Goal: Task Accomplishment & Management: Use online tool/utility

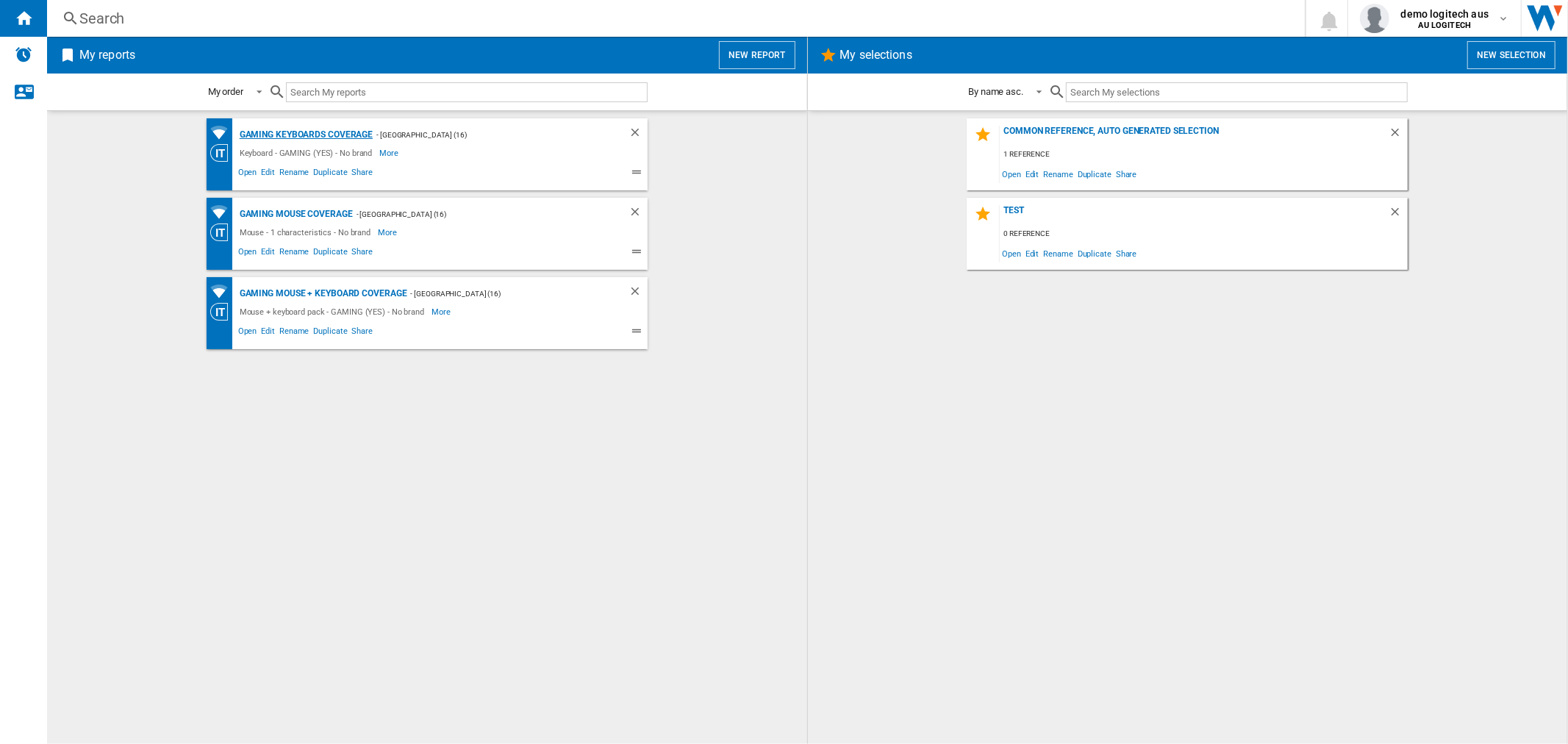
click at [329, 136] on div "Gaming Keyboards Coverage" at bounding box center [305, 135] width 138 height 18
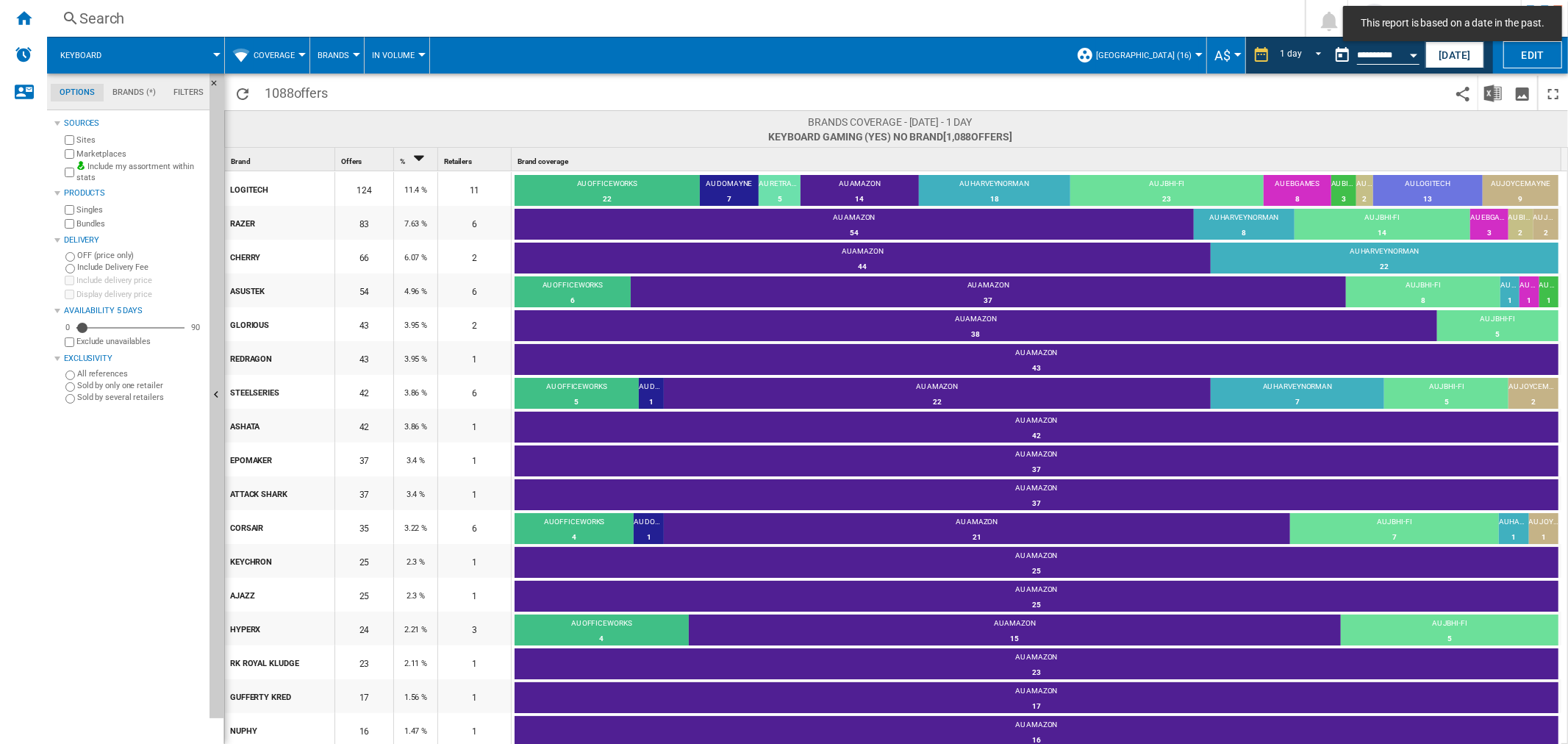
click at [298, 57] on button "Coverage" at bounding box center [277, 55] width 49 height 37
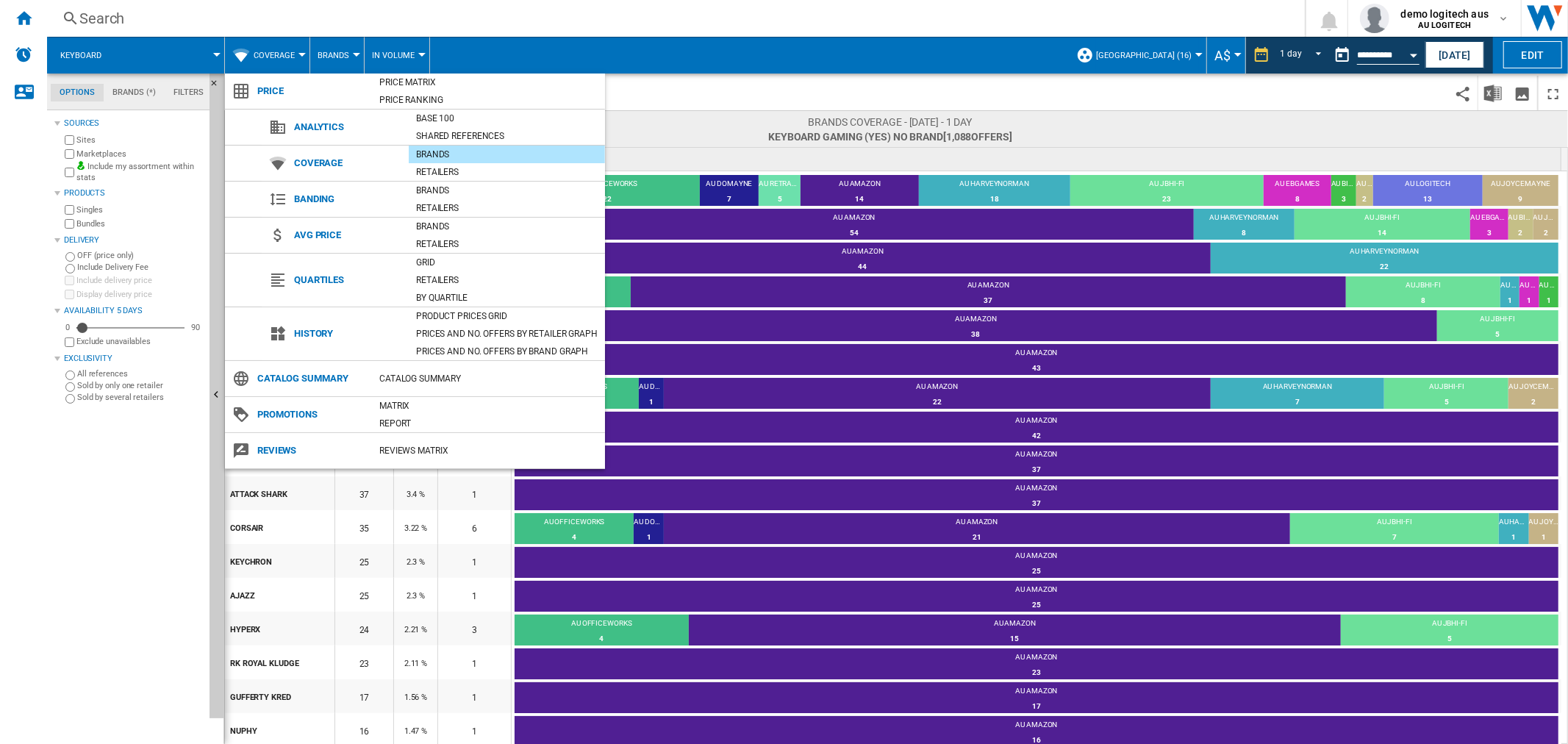
click at [672, 91] on md-backdrop at bounding box center [784, 372] width 1568 height 744
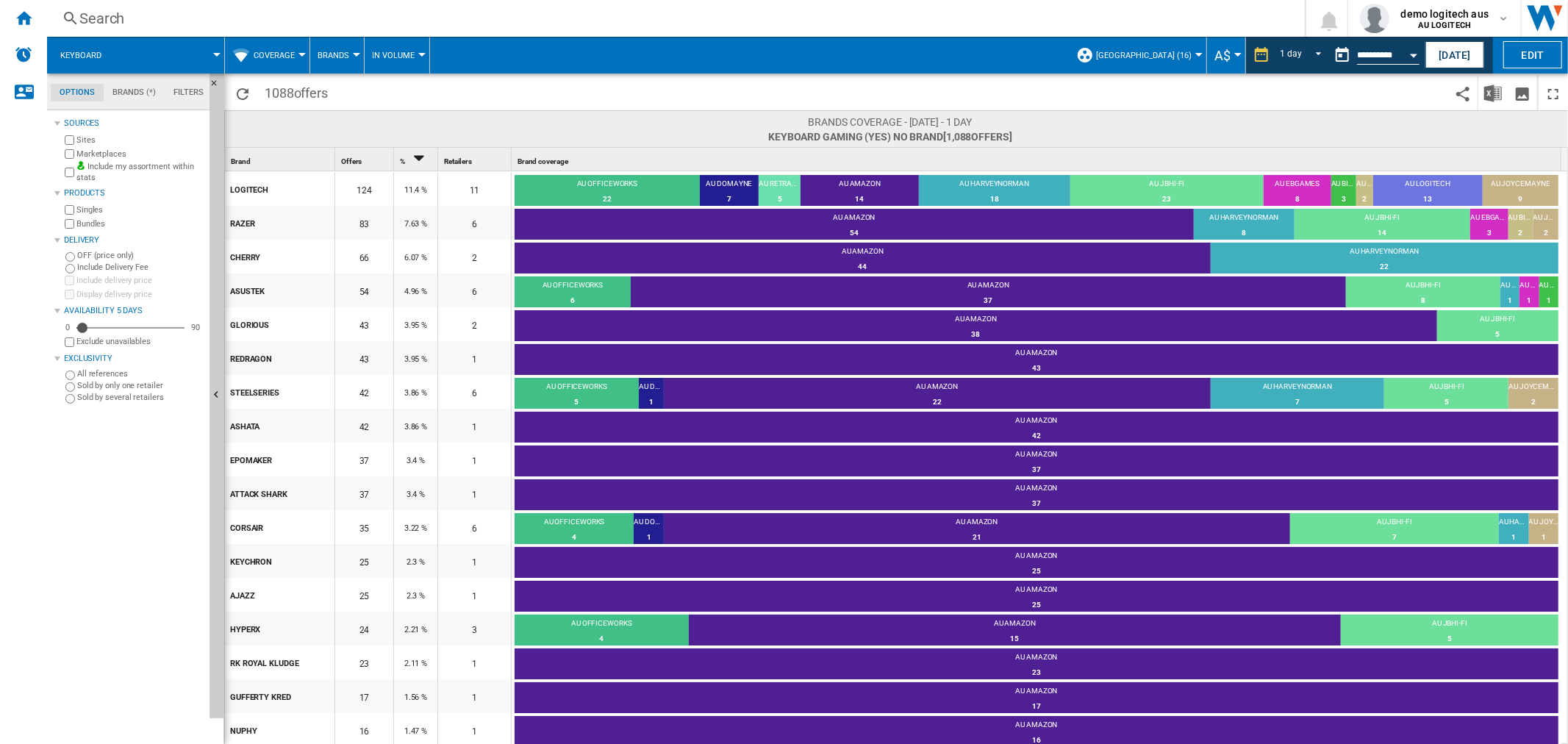
click at [298, 54] on button "Coverage" at bounding box center [277, 55] width 49 height 37
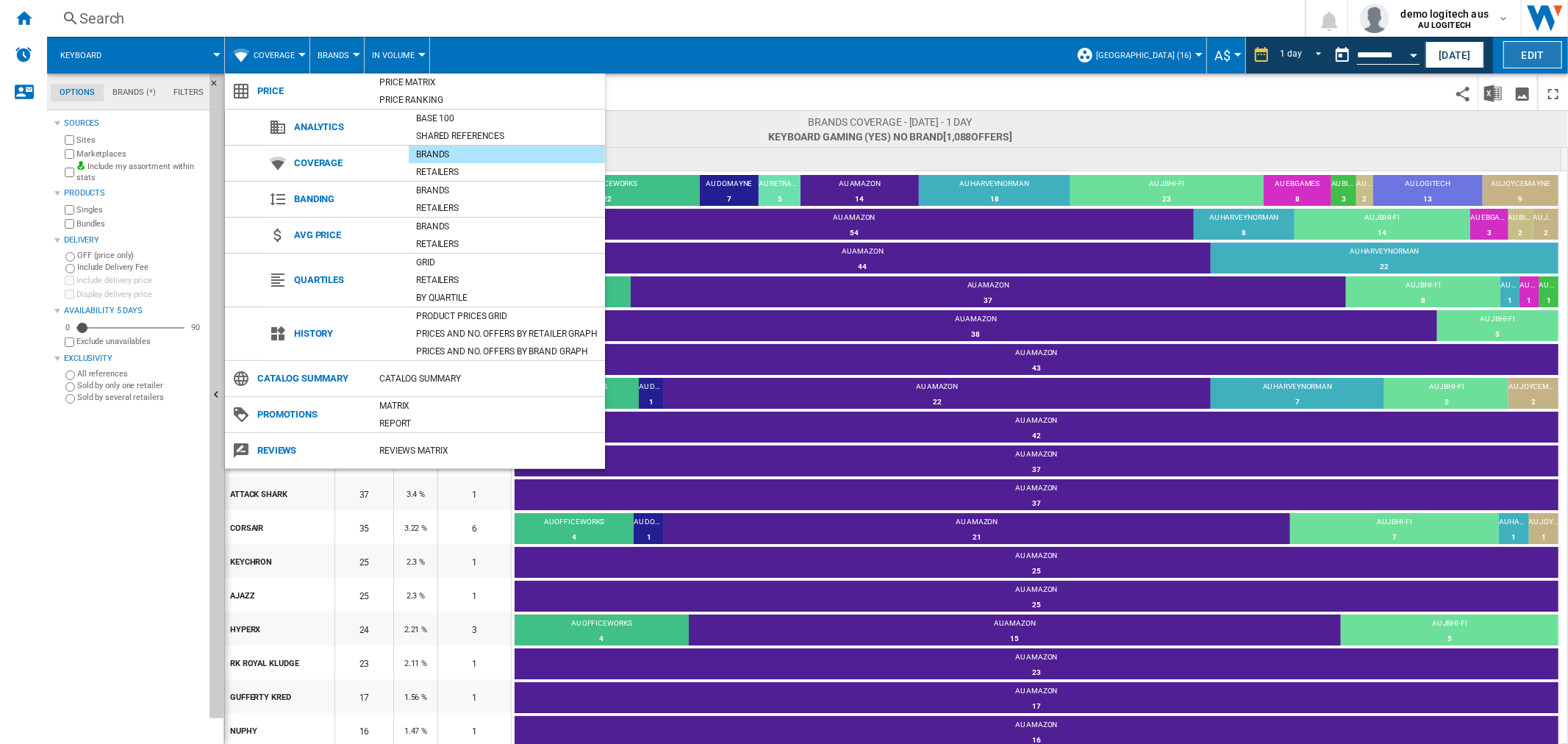
click at [1523, 54] on md-backdrop at bounding box center [784, 372] width 1568 height 744
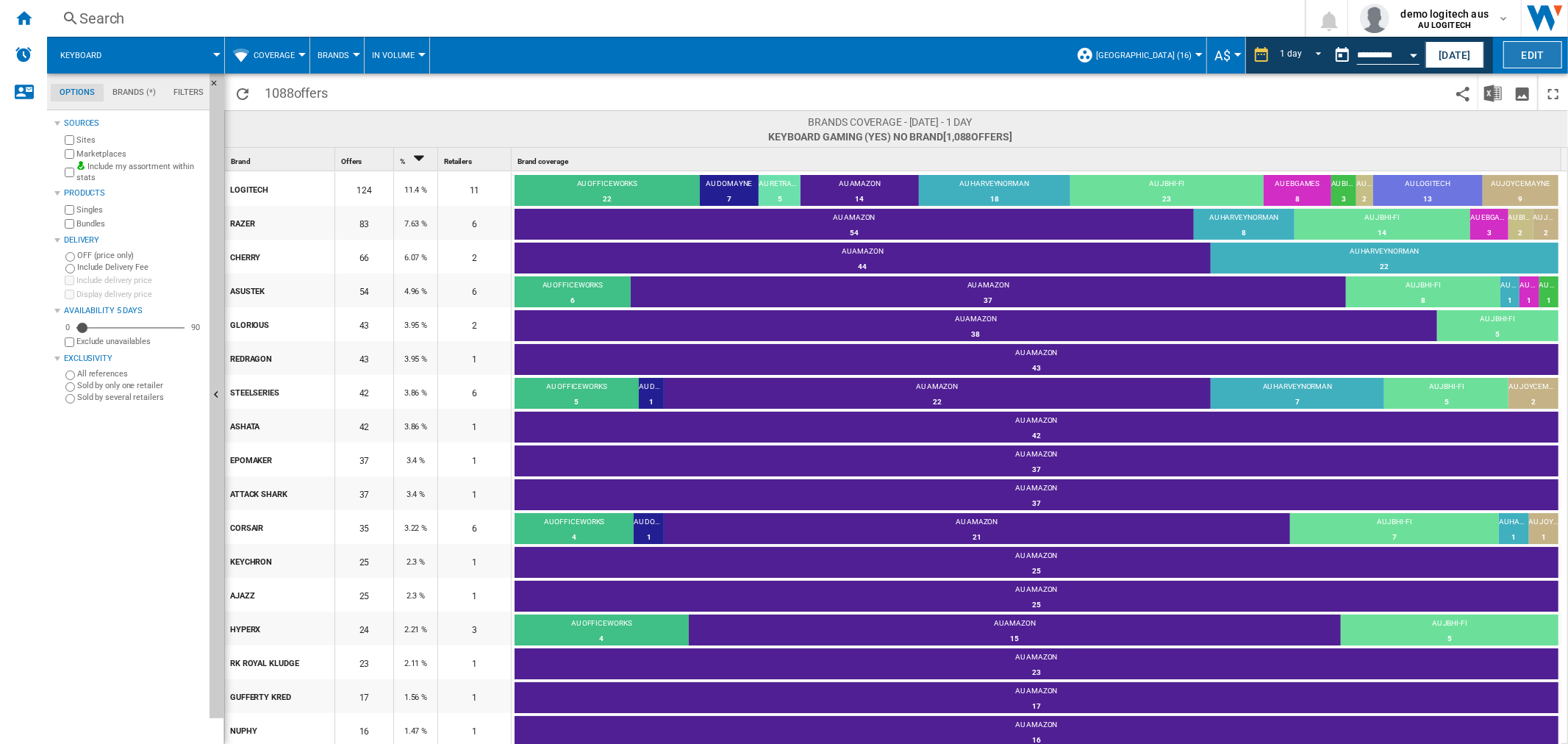
click at [1522, 54] on button "Edit" at bounding box center [1532, 54] width 59 height 27
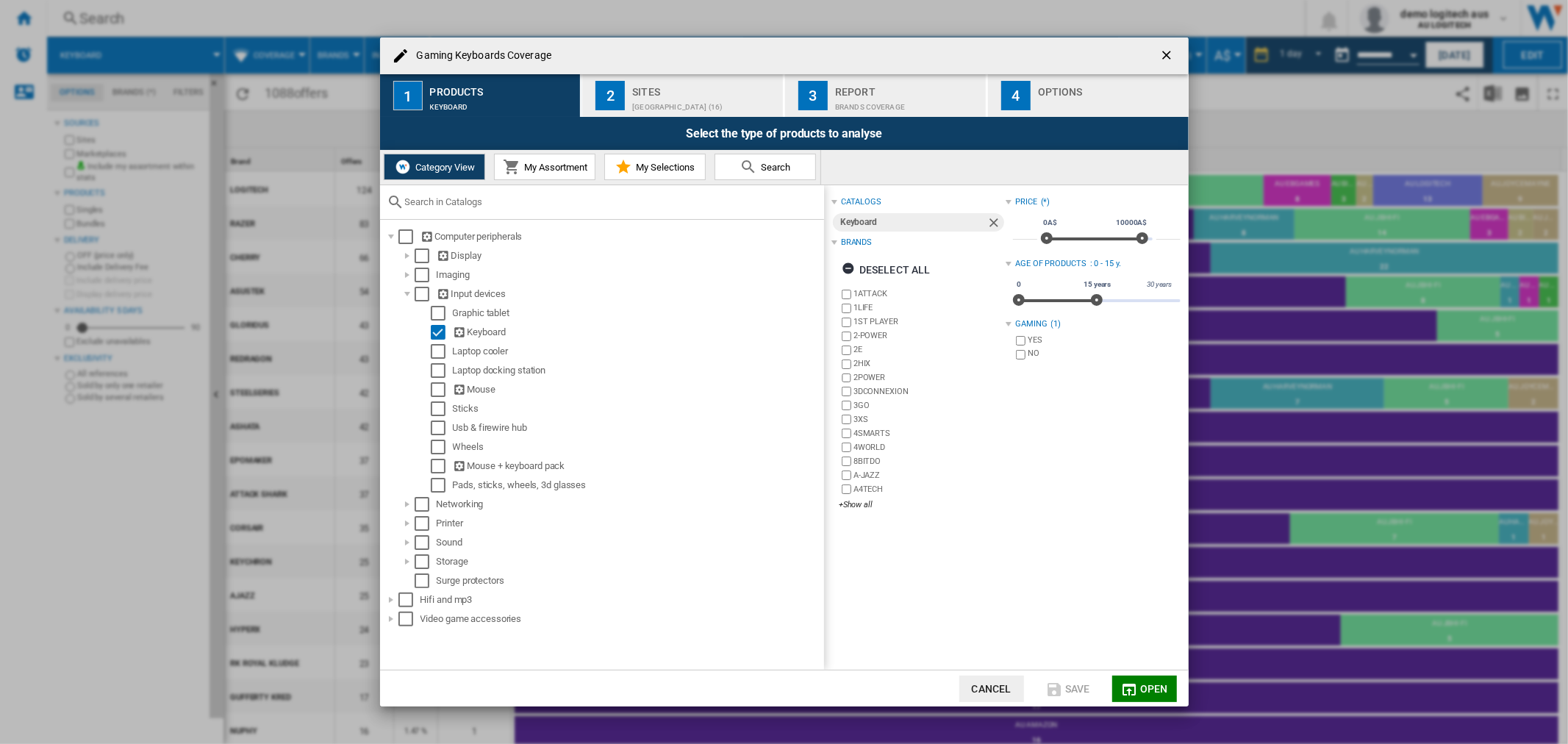
click at [567, 170] on span "My Assortment" at bounding box center [554, 167] width 67 height 11
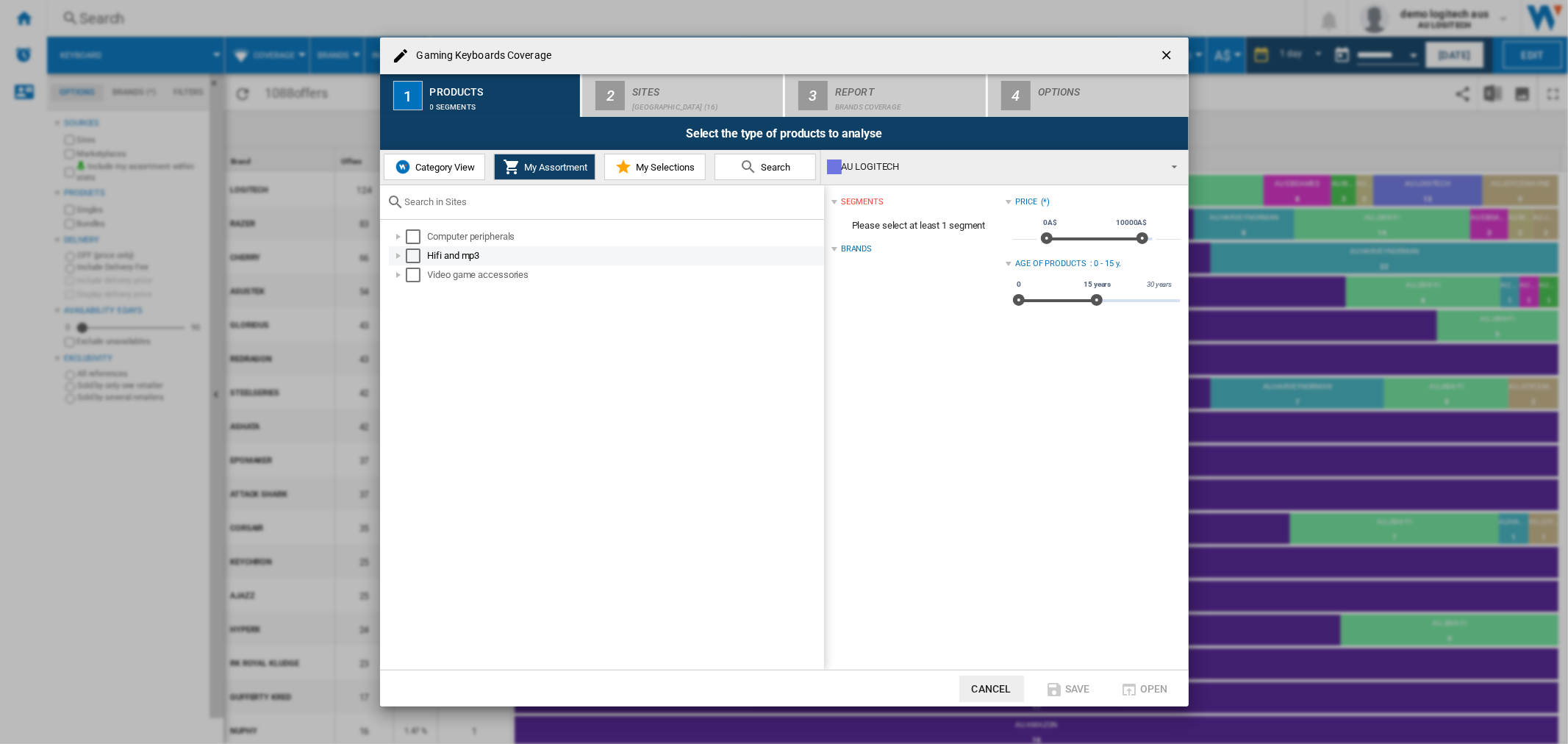
click at [409, 254] on div "Select" at bounding box center [413, 255] width 15 height 15
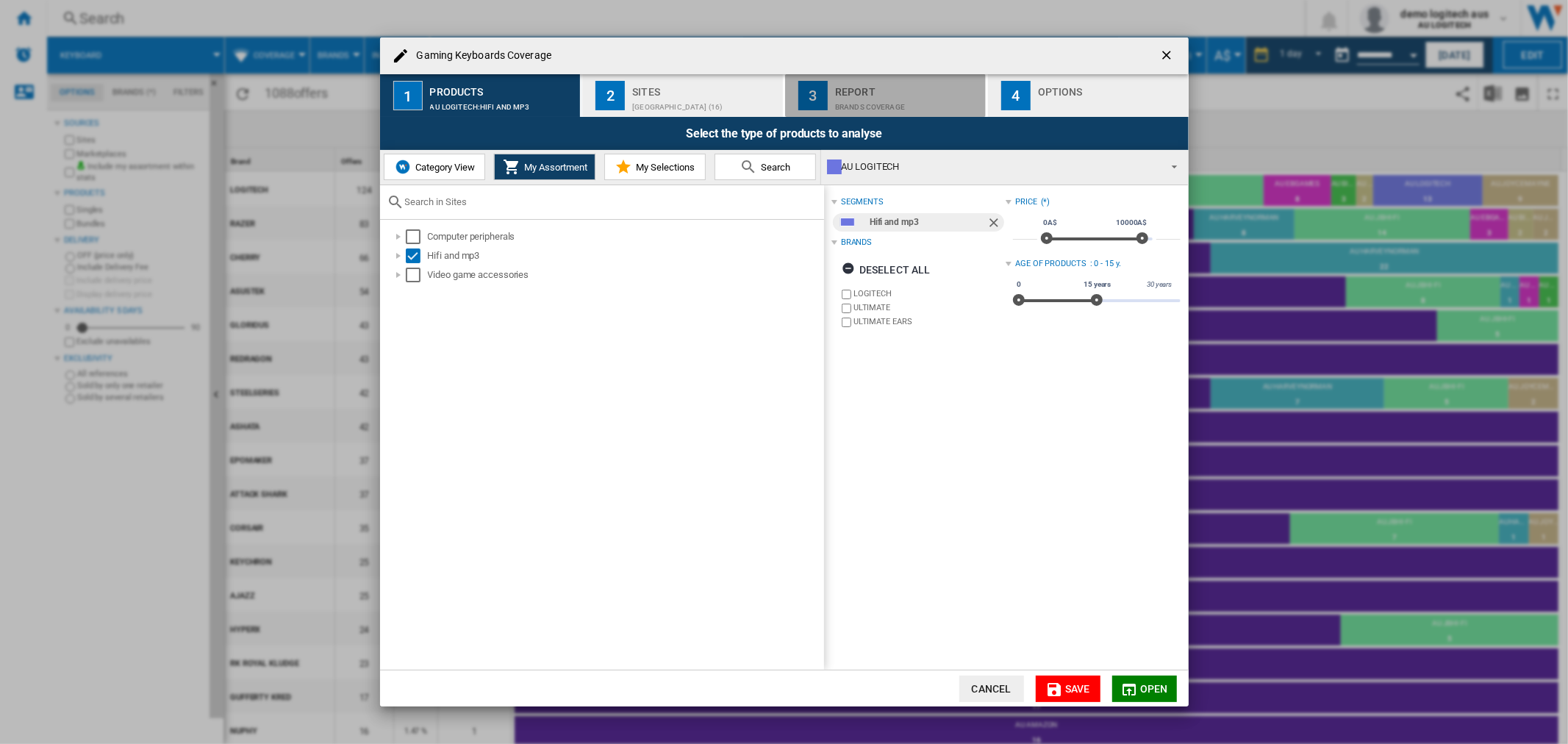
click at [881, 105] on div "Brands coverage" at bounding box center [907, 103] width 145 height 15
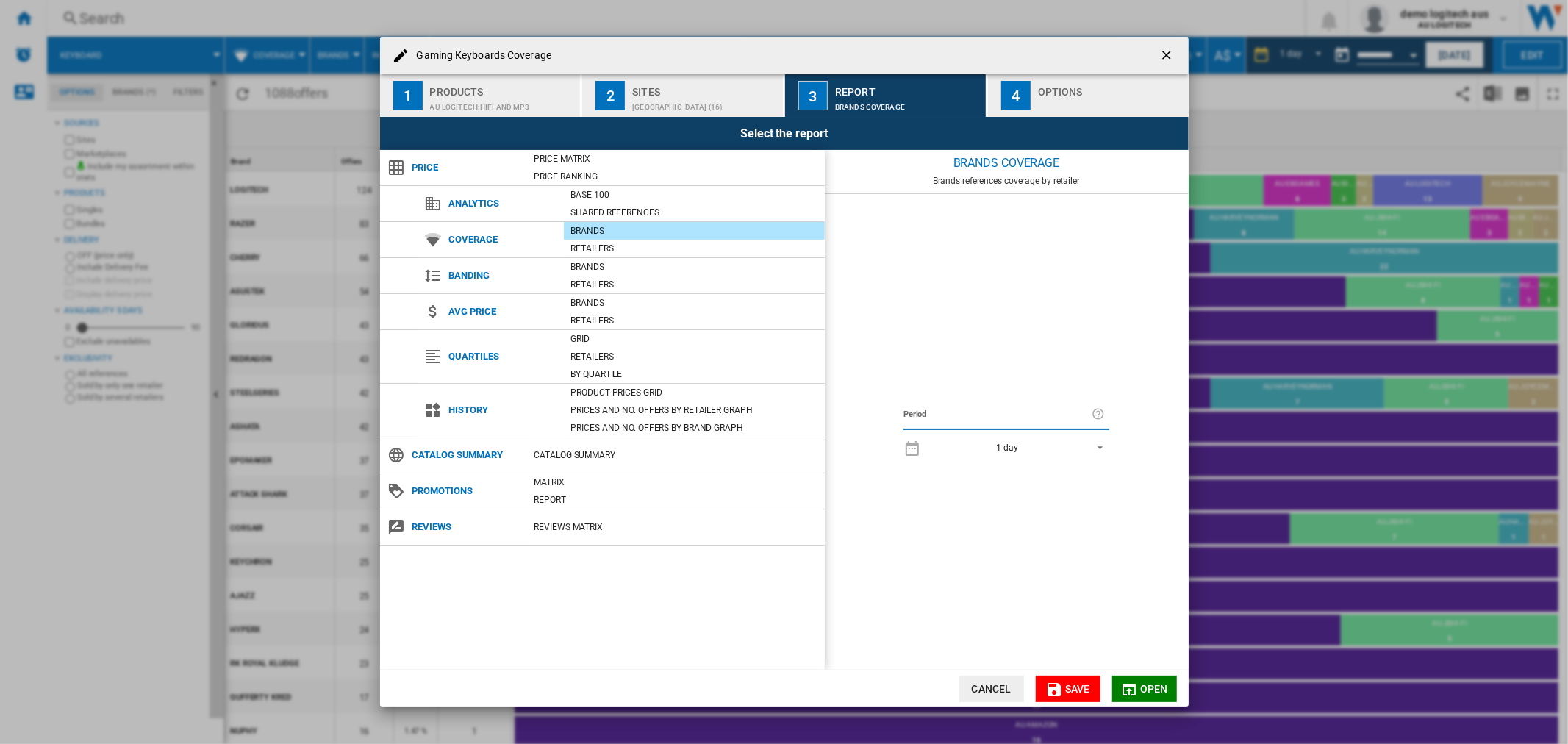
click at [681, 93] on div "Sites" at bounding box center [704, 87] width 145 height 15
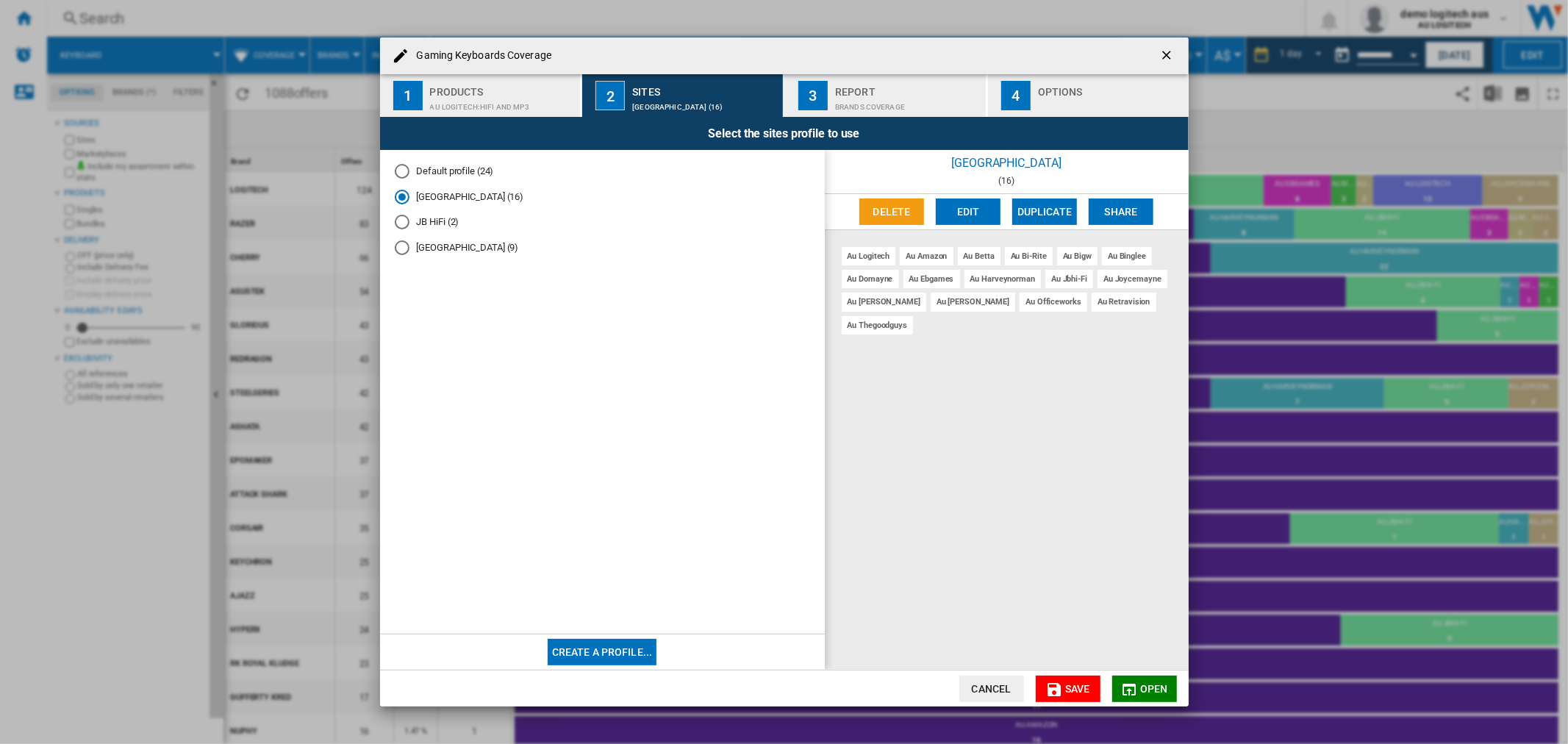
click at [500, 96] on div "AU LOGITECH:Hifi and mp3" at bounding box center [502, 103] width 145 height 15
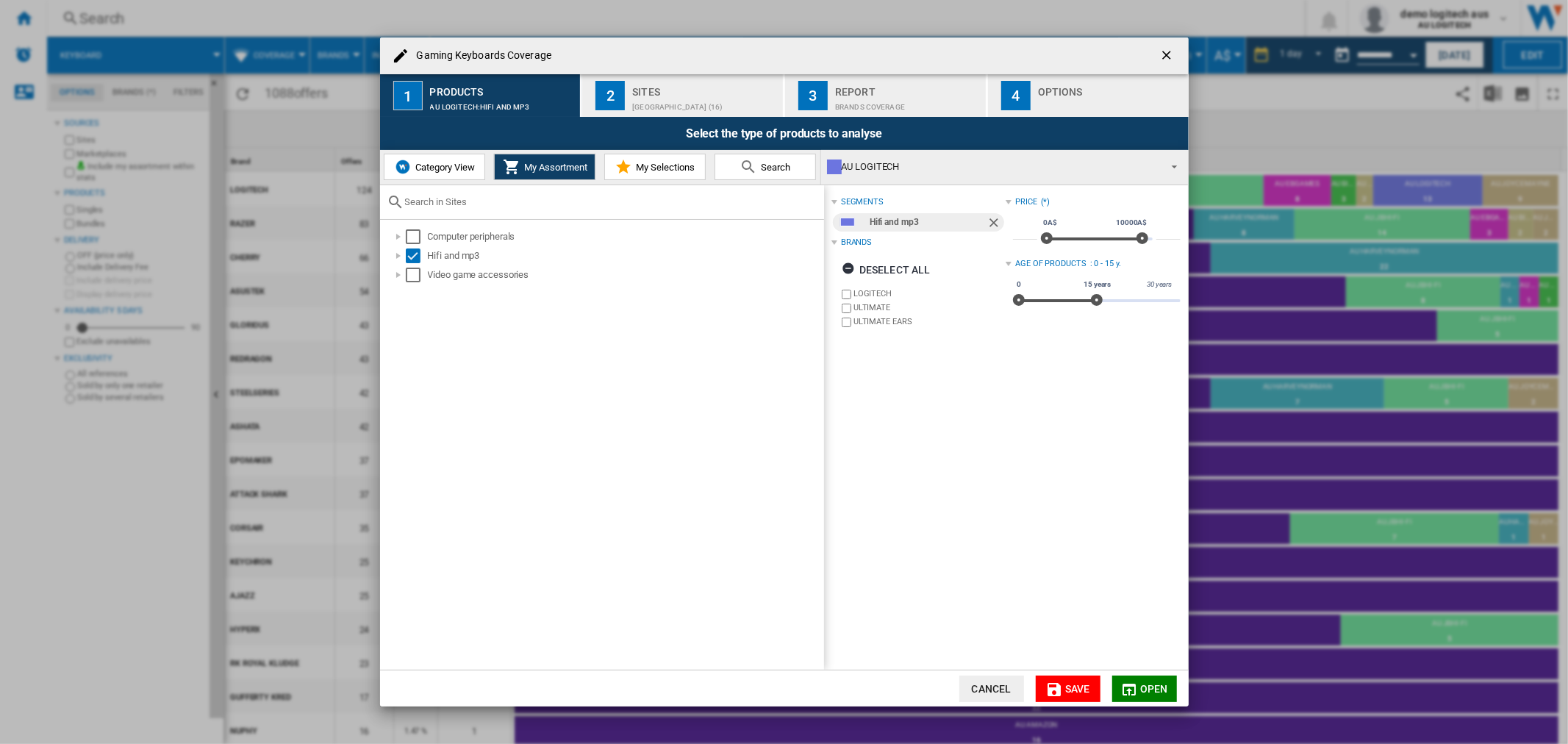
click at [979, 686] on button "Cancel" at bounding box center [991, 688] width 65 height 27
